Goal: Transaction & Acquisition: Purchase product/service

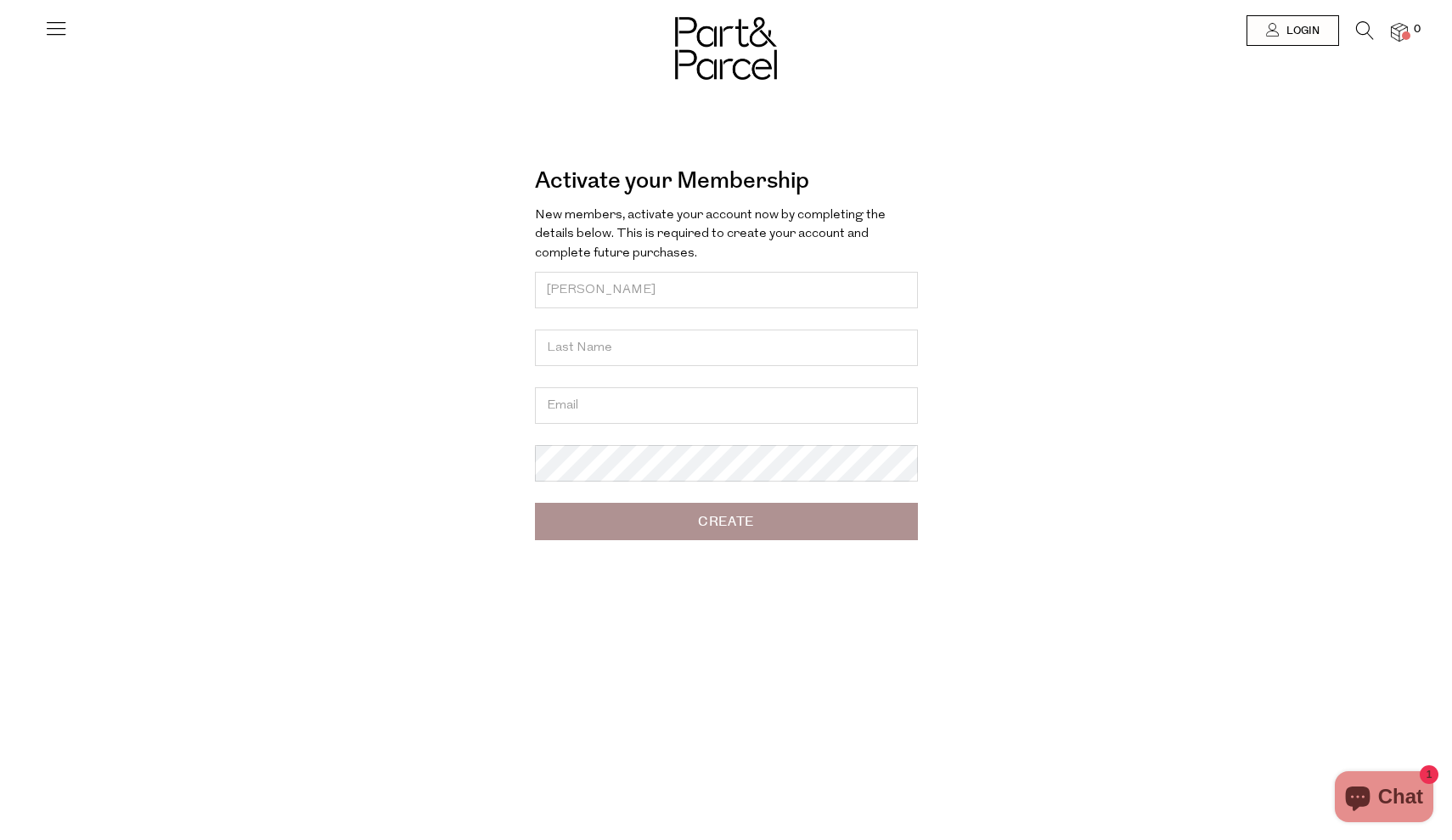
type input "[PERSON_NAME]"
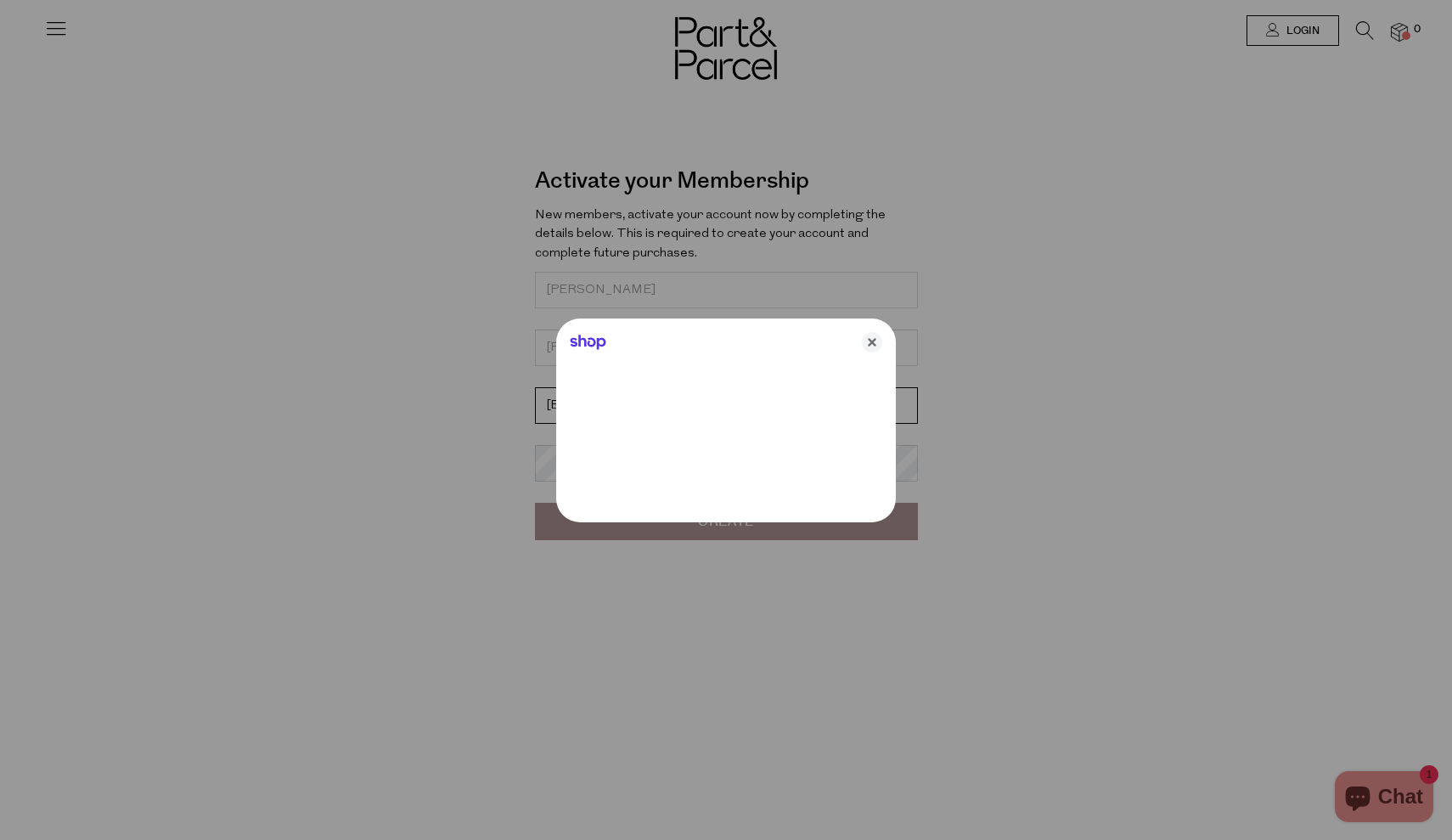
type input "[EMAIL_ADDRESS][DOMAIN_NAME]"
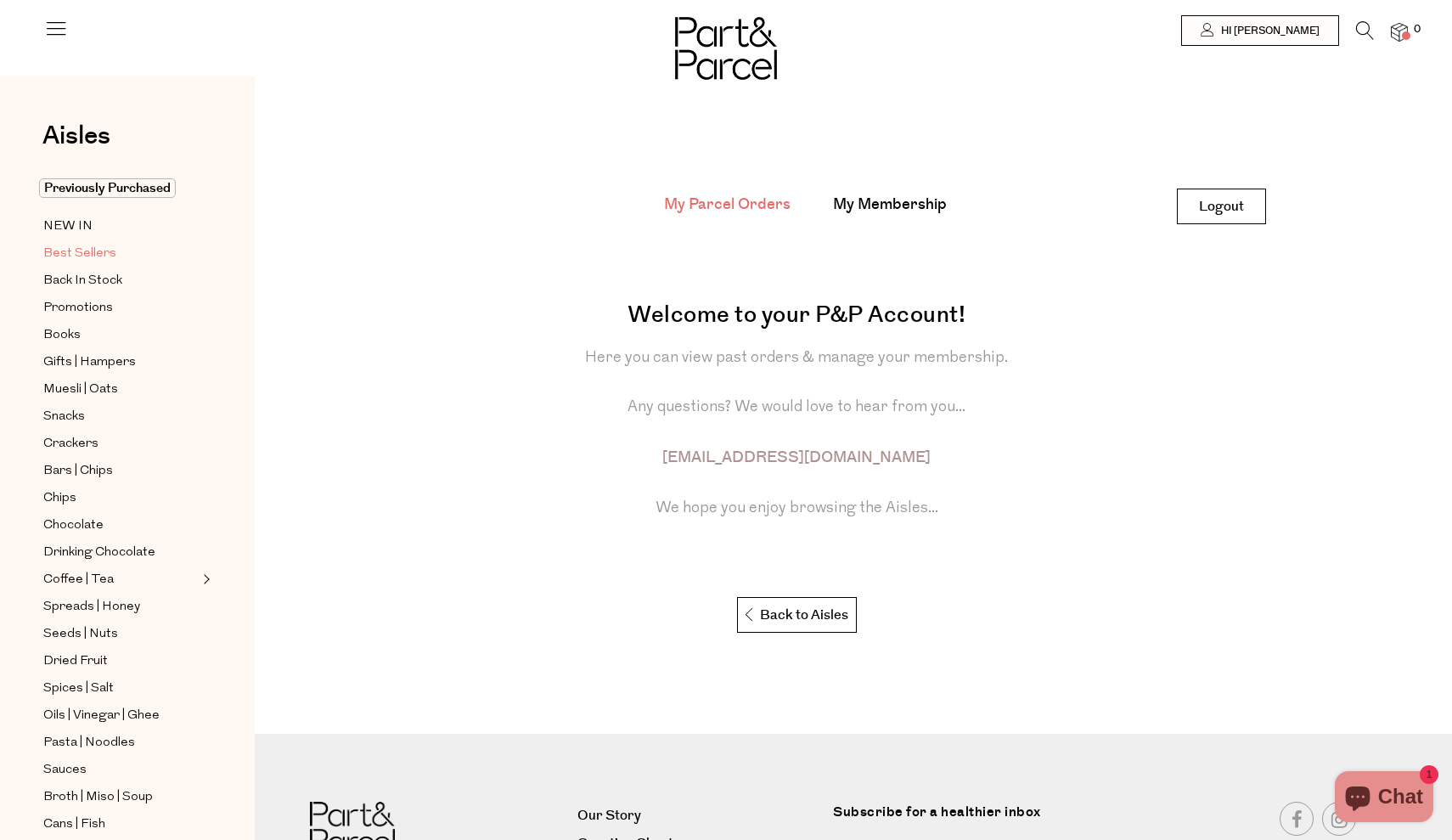
click at [110, 244] on span "Best Sellers" at bounding box center [79, 254] width 73 height 21
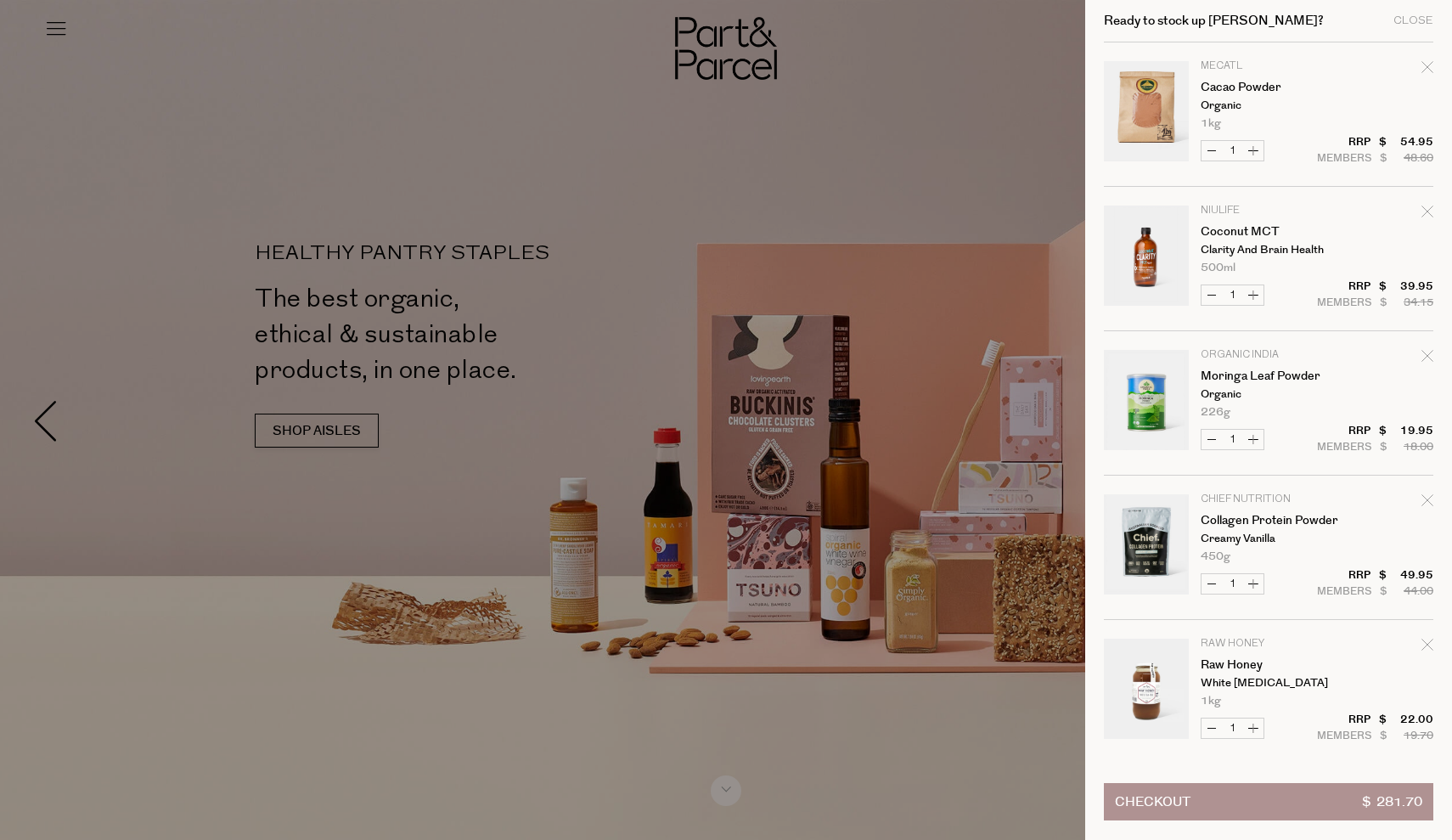
click at [1425, 71] on icon "Remove Cacao Powder" at bounding box center [1427, 67] width 12 height 12
type input "Add Membership"
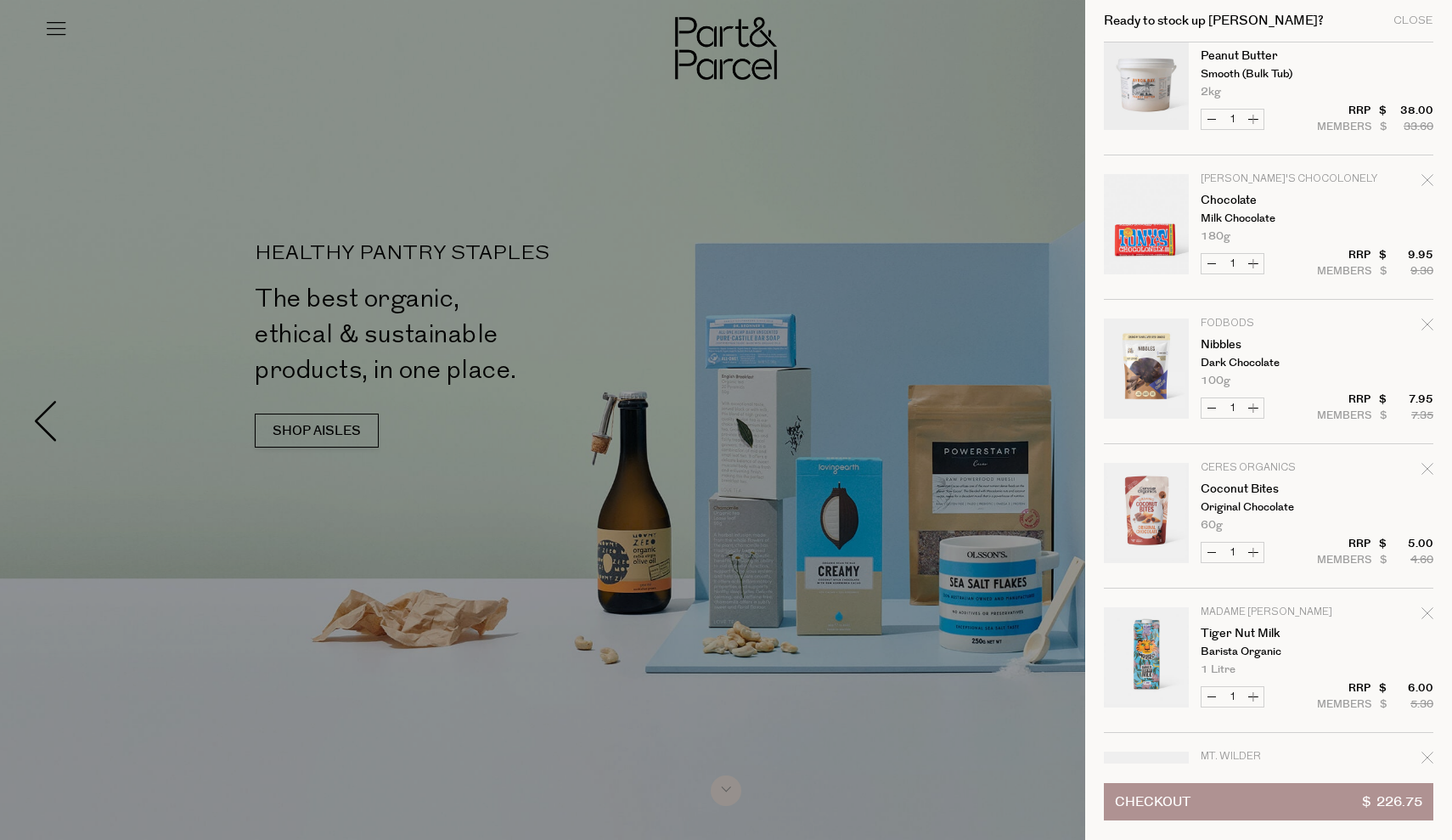
scroll to position [656, 0]
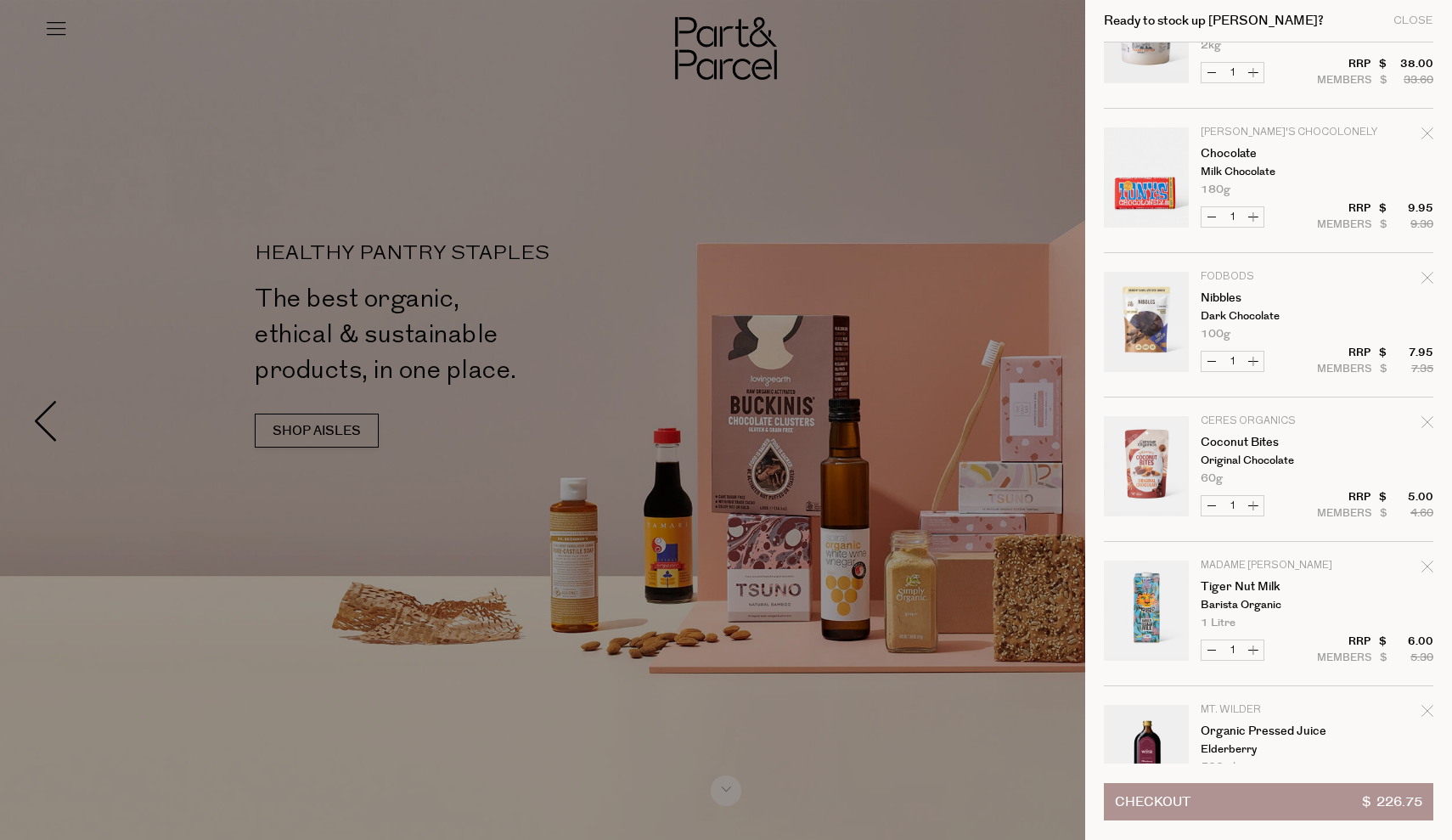
click at [1427, 276] on icon "Remove Nibbles" at bounding box center [1427, 277] width 11 height 11
type input "Add Membership"
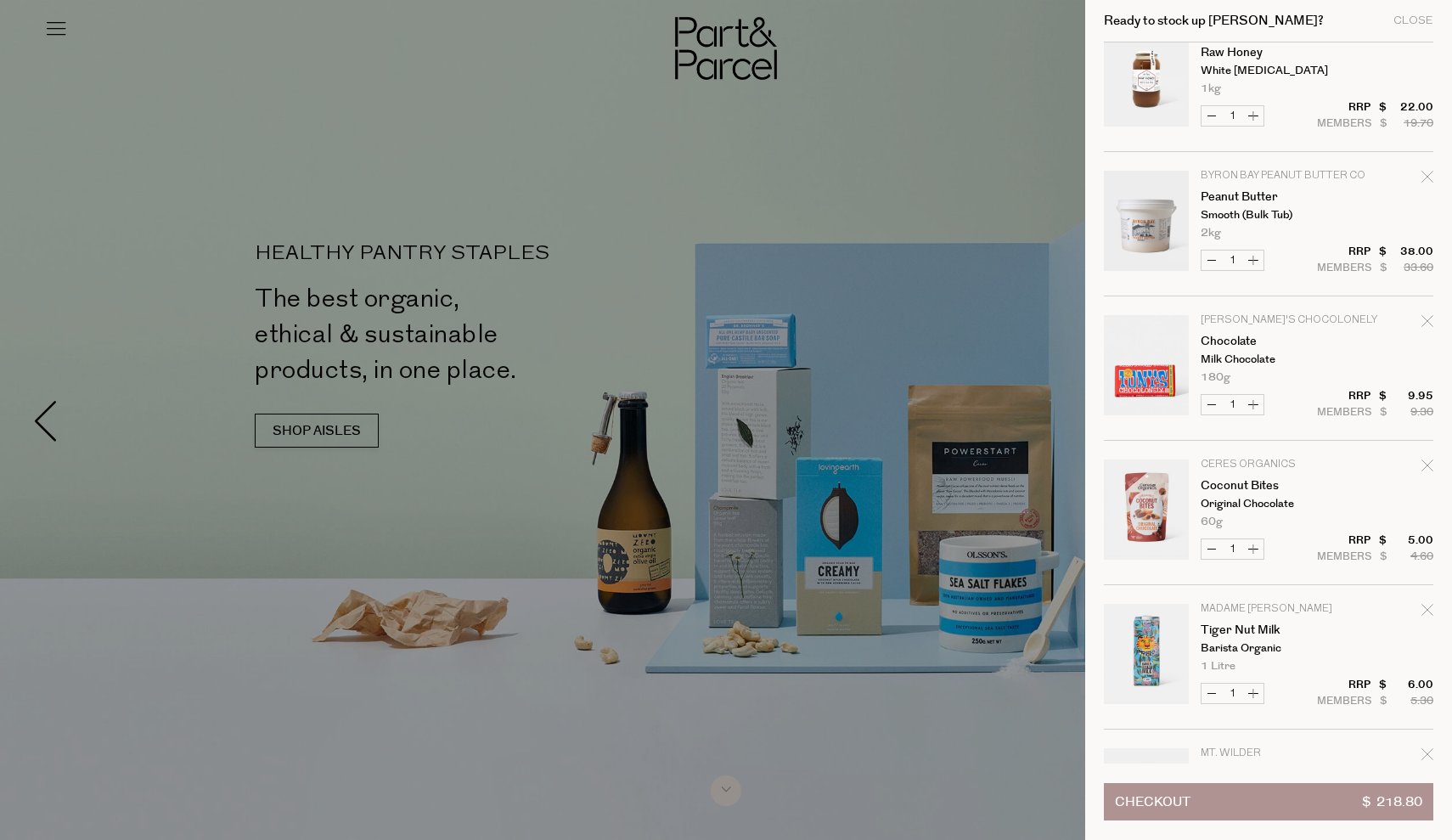
scroll to position [469, 0]
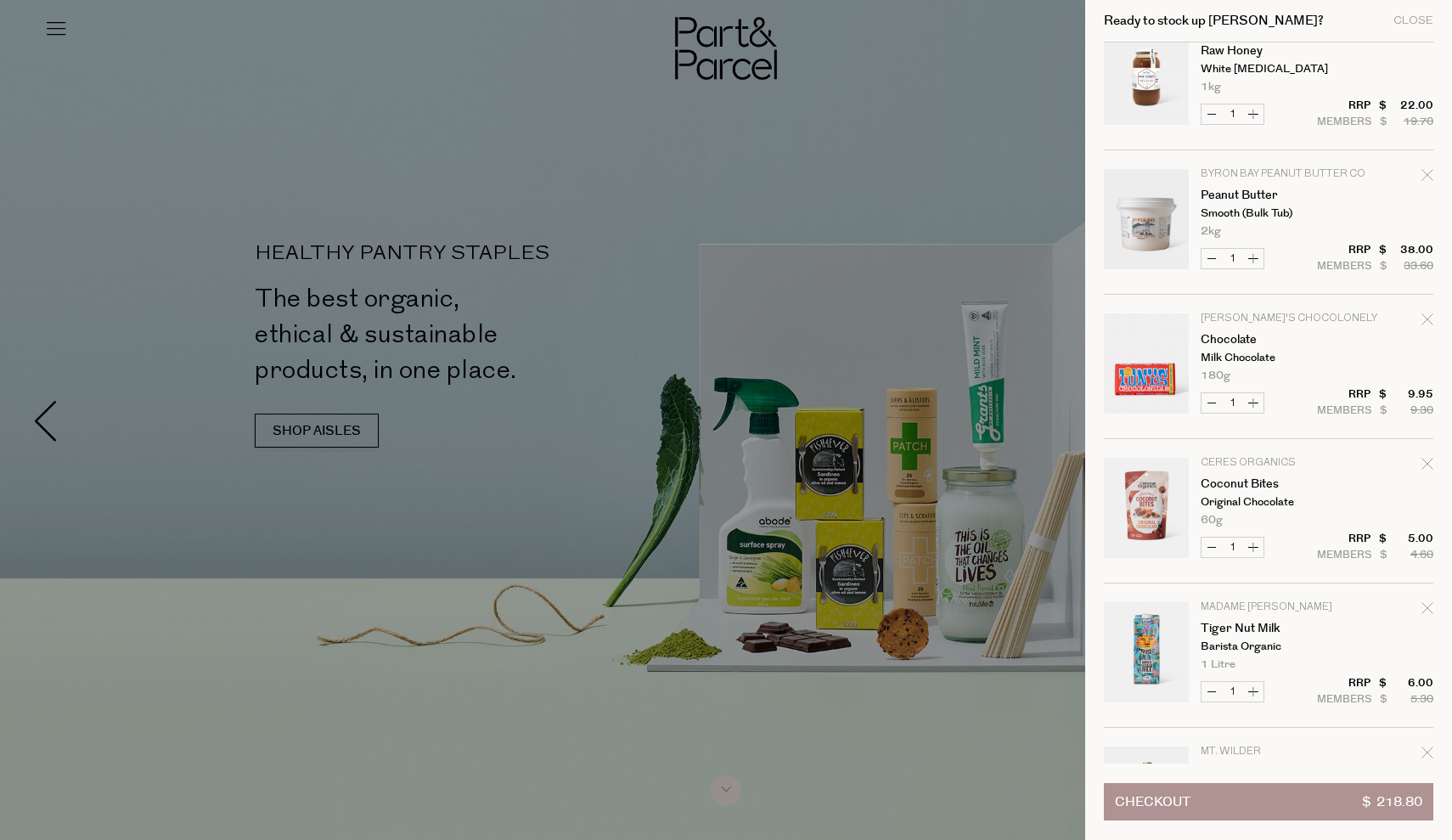
click at [1426, 461] on icon "Remove Coconut Bites" at bounding box center [1427, 463] width 12 height 12
type input "Add Membership"
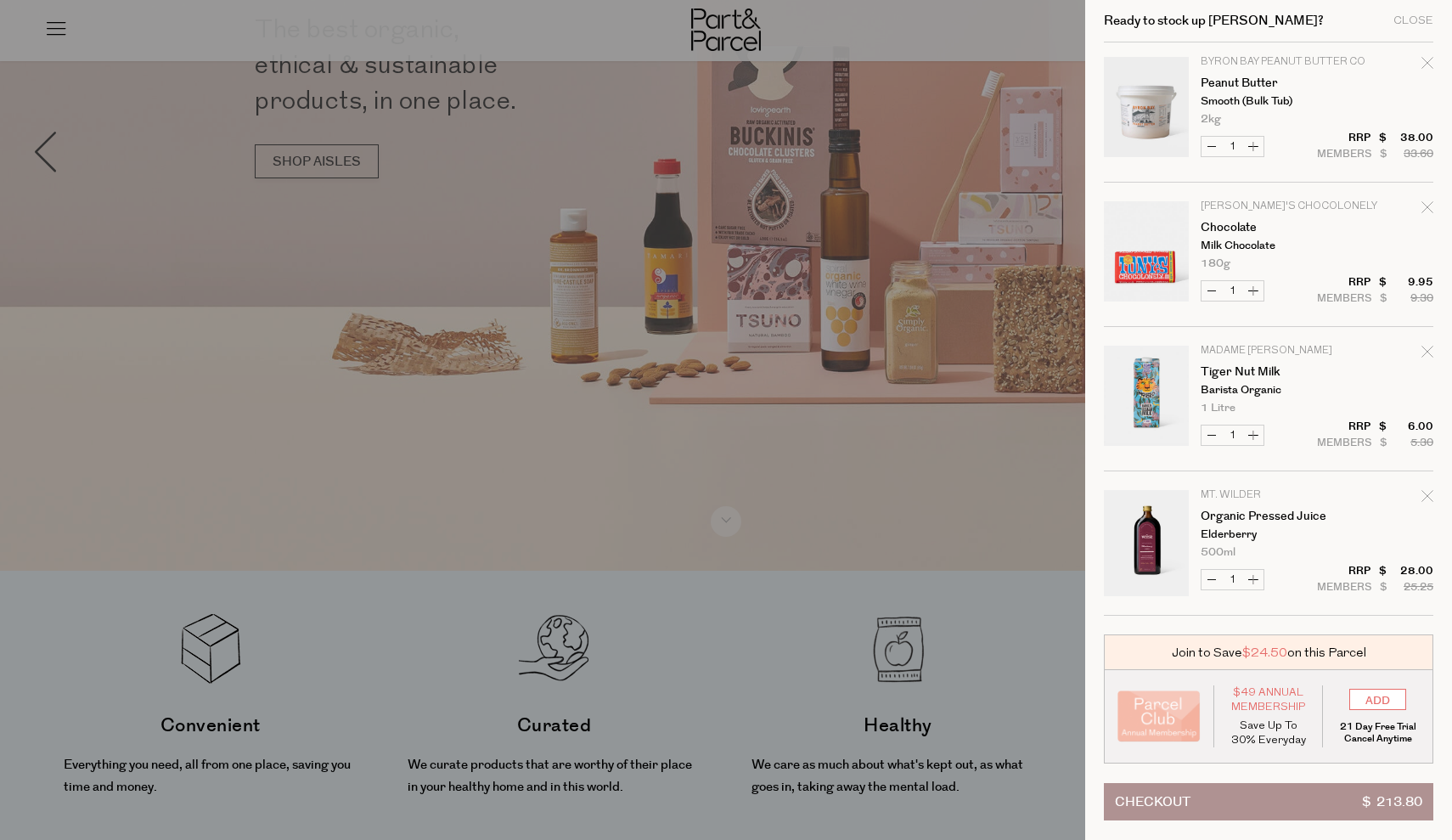
scroll to position [581, 0]
click at [1428, 348] on icon "Remove Tiger Nut Milk" at bounding box center [1427, 351] width 11 height 11
type input "Add Membership"
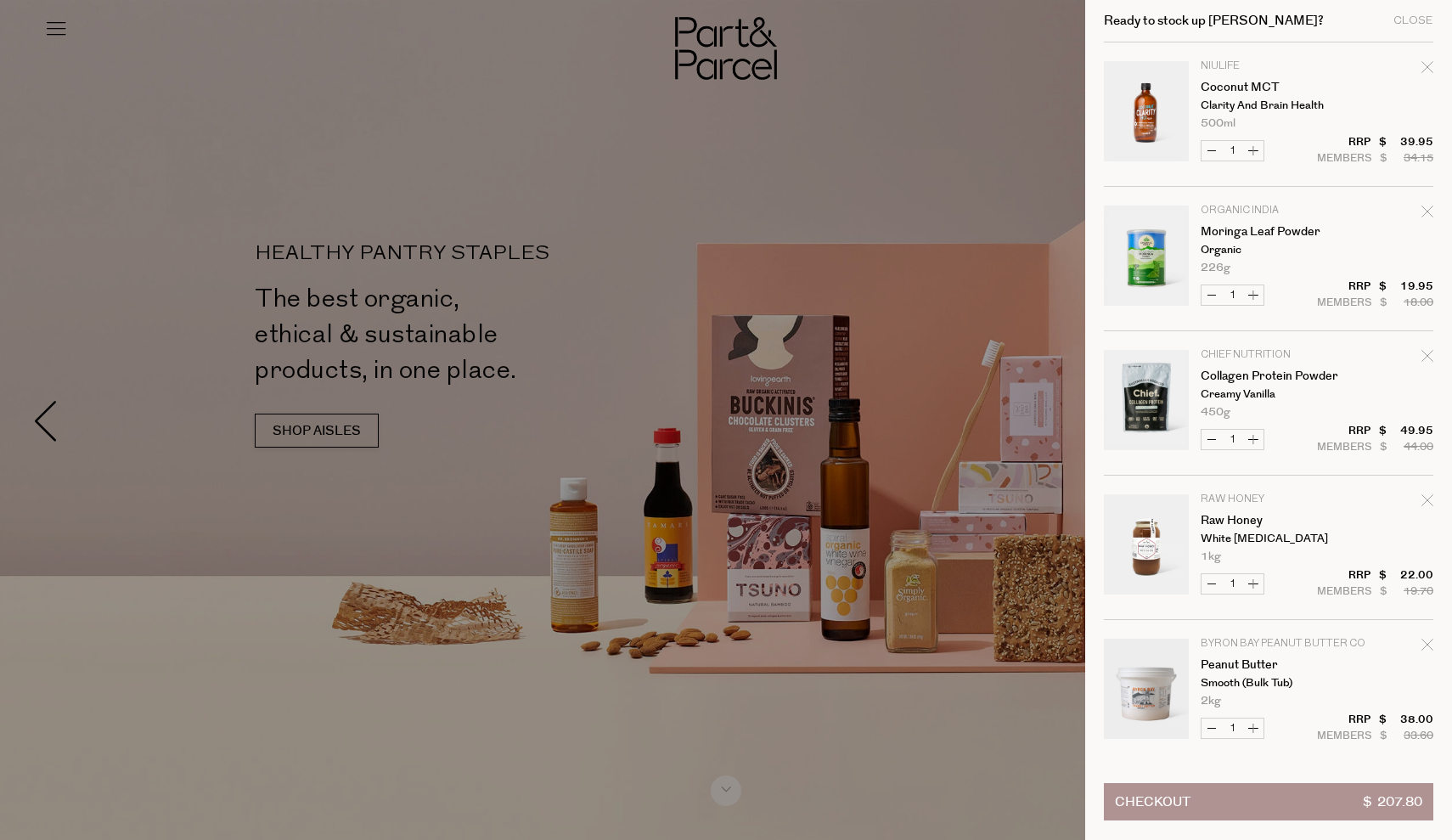
scroll to position [0, 0]
click at [1337, 805] on button "Checkout $ 207.80" at bounding box center [1269, 801] width 329 height 38
